Goal: Information Seeking & Learning: Learn about a topic

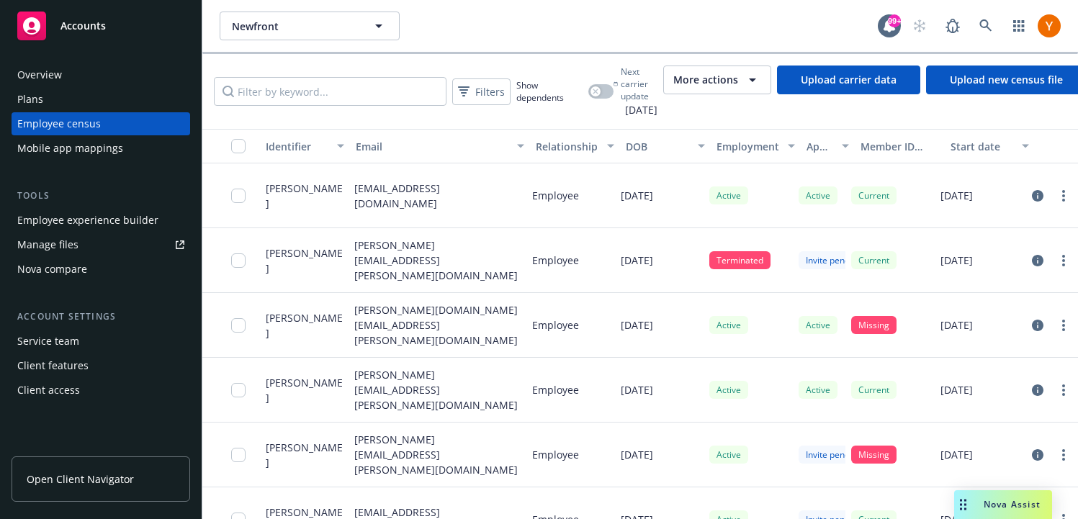
click at [121, 146] on div "Mobile app mappings" at bounding box center [100, 148] width 167 height 23
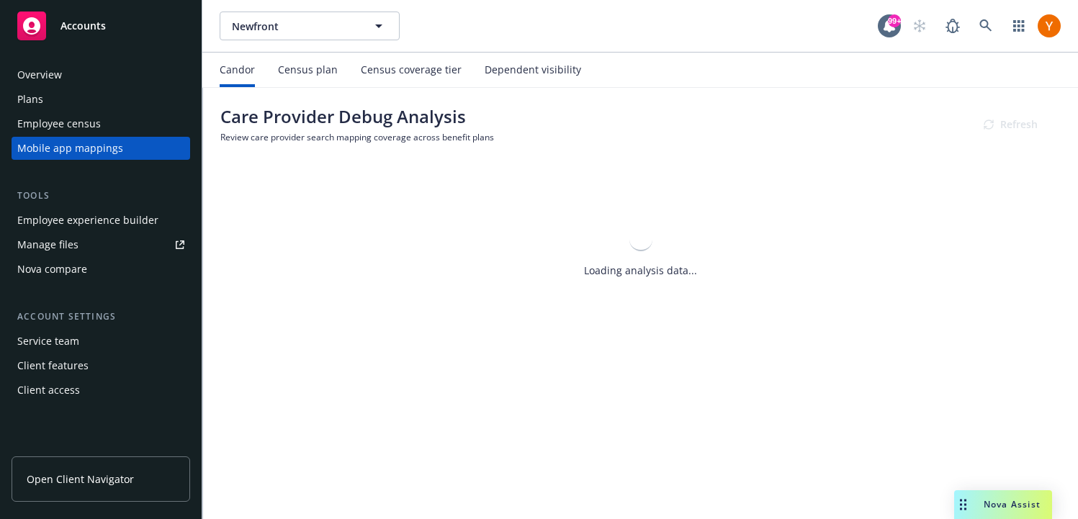
click at [314, 81] on div "Census plan" at bounding box center [308, 70] width 60 height 35
